Goal: Transaction & Acquisition: Purchase product/service

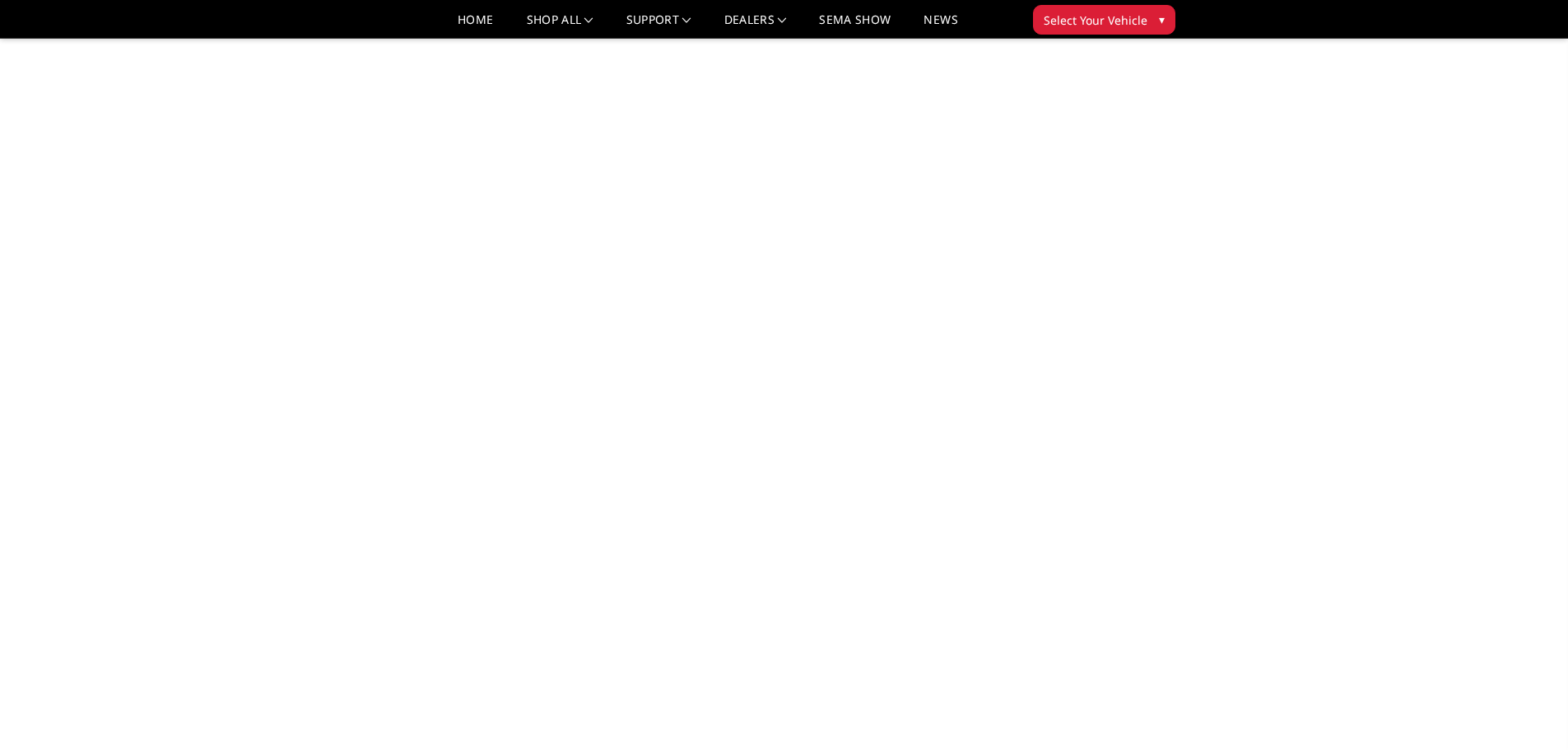
scroll to position [1070, 0]
click at [1157, 30] on button "Select Your Vehicle ▾" at bounding box center [1104, 20] width 143 height 30
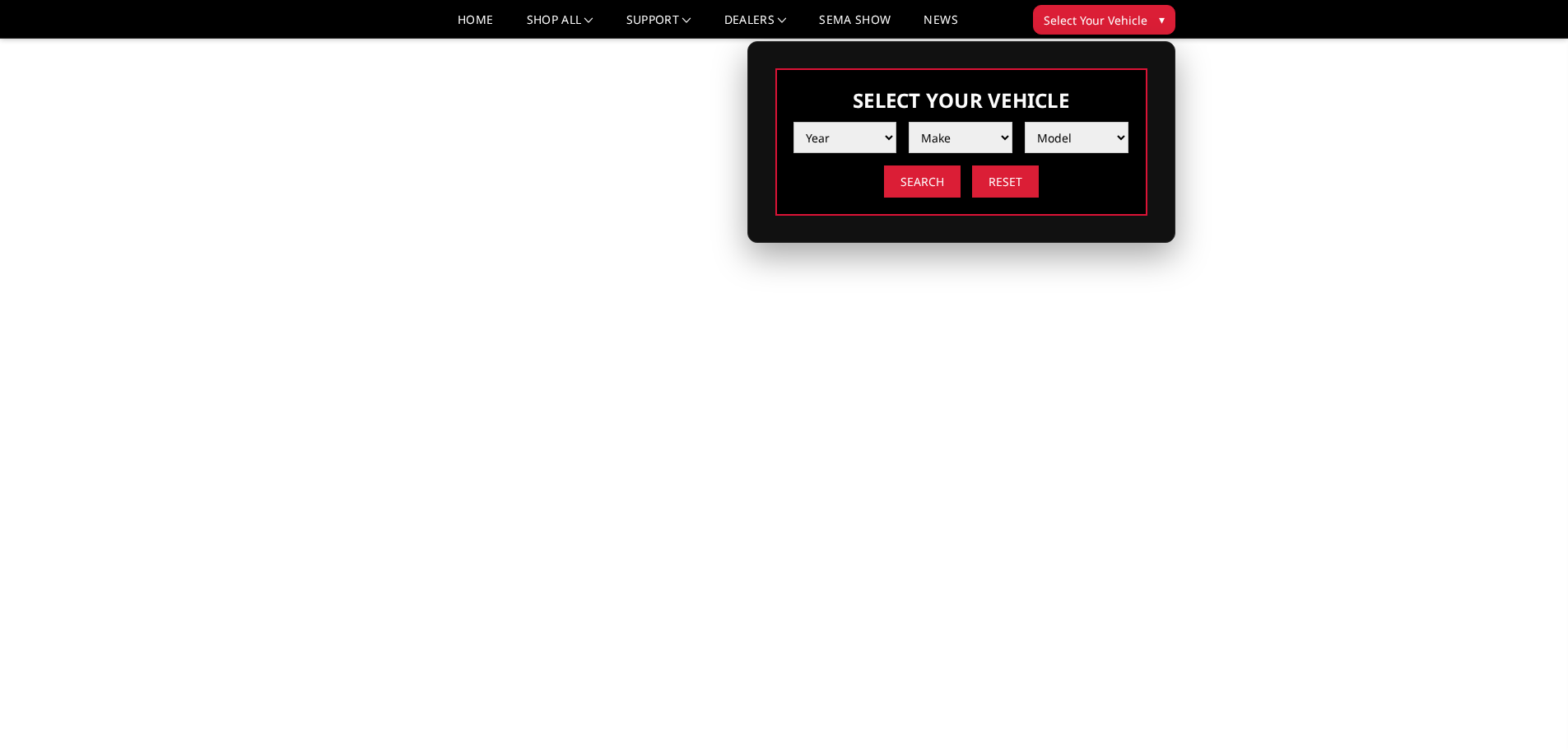
select select "yr_2012"
select select "mk_ram"
select select "md_2500-3500"
click at [907, 184] on input "Search" at bounding box center [922, 181] width 76 height 32
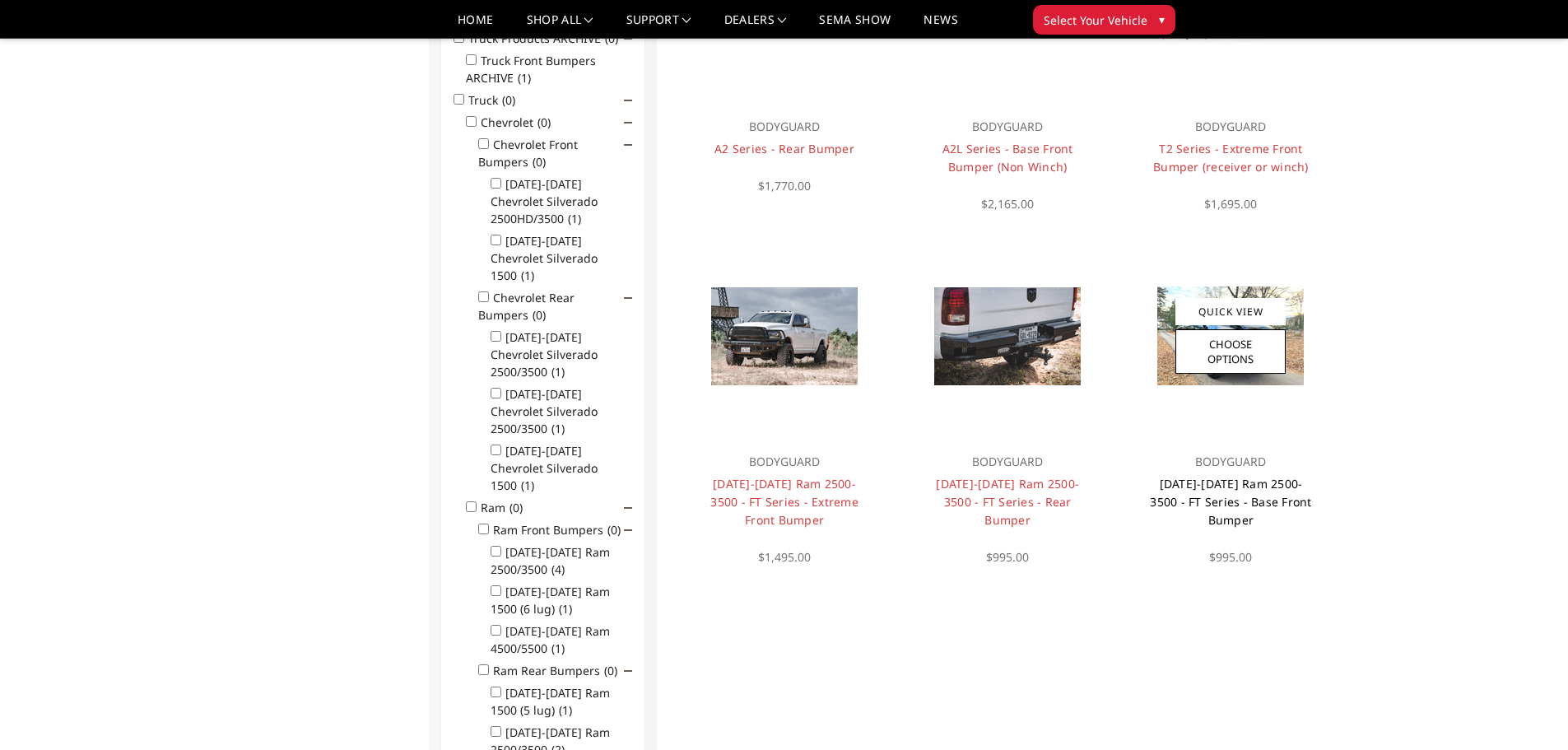
click at [1267, 486] on link "[DATE]-[DATE] Ram 2500-3500 - FT Series - Base Front Bumper" at bounding box center [1231, 501] width 161 height 52
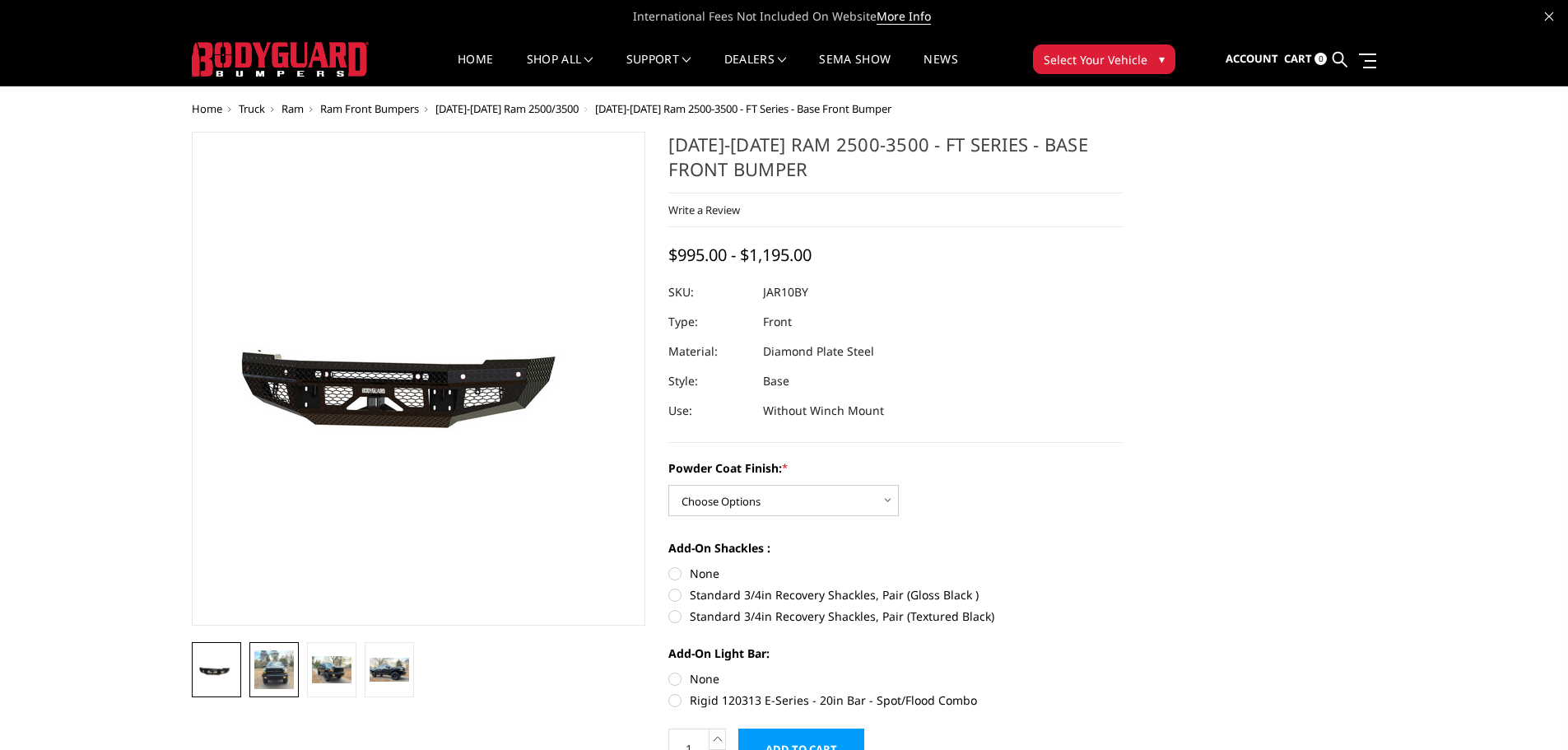
click at [277, 668] on img at bounding box center [274, 669] width 39 height 39
